Goal: Task Accomplishment & Management: Complete application form

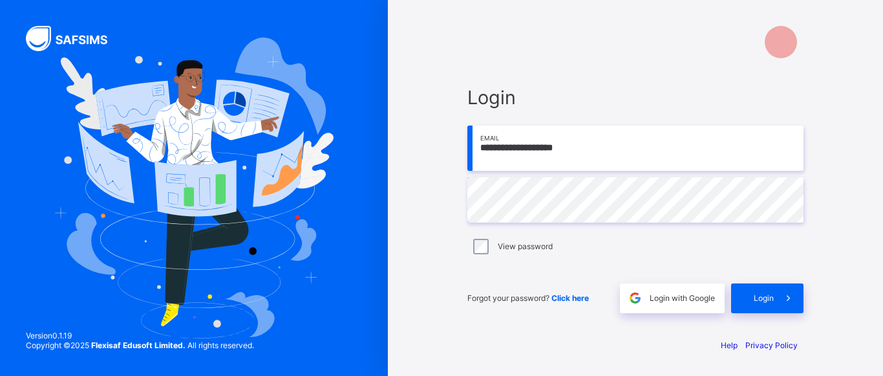
click at [759, 290] on div "Login" at bounding box center [767, 298] width 72 height 30
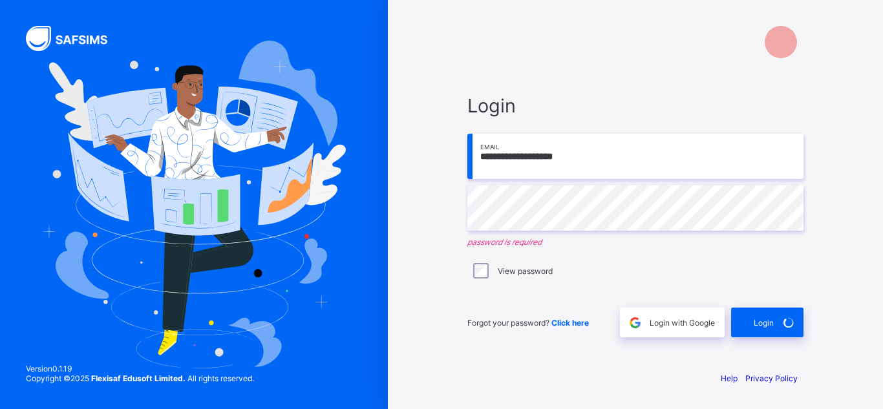
click at [616, 164] on input "**********" at bounding box center [635, 156] width 336 height 45
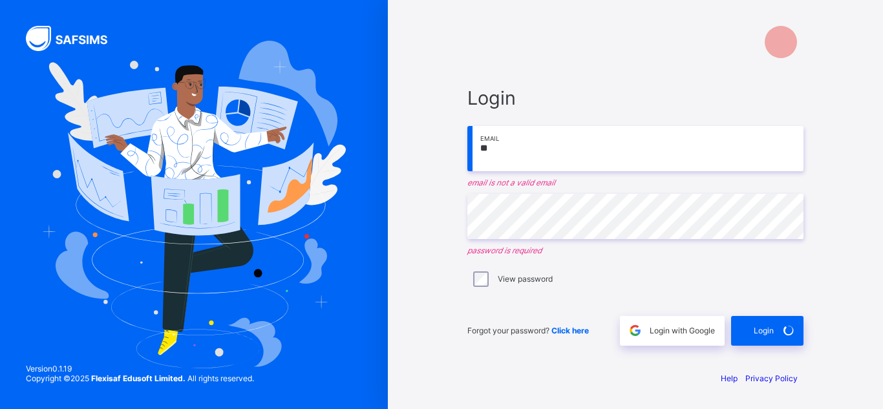
type input "*"
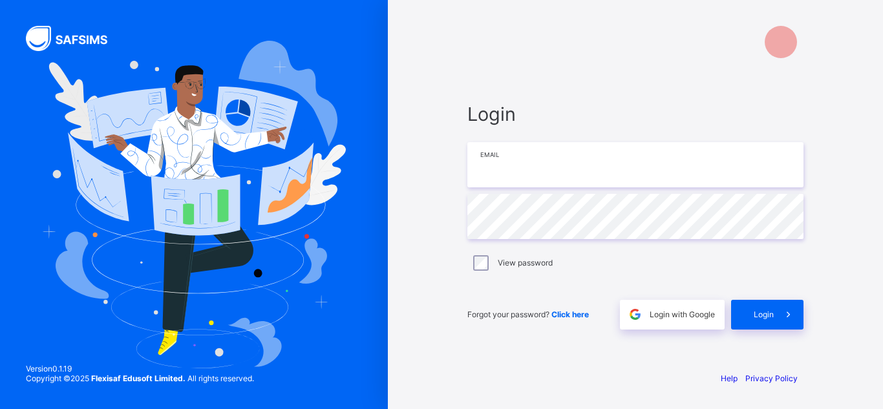
click at [566, 161] on input "email" at bounding box center [635, 164] width 336 height 45
click at [608, 156] on input "email" at bounding box center [635, 164] width 336 height 45
click at [572, 165] on input "email" at bounding box center [635, 164] width 336 height 45
type input "*"
